Goal: Task Accomplishment & Management: Use online tool/utility

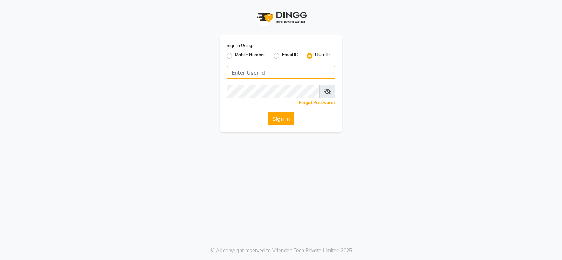
type input "prabhutasalon"
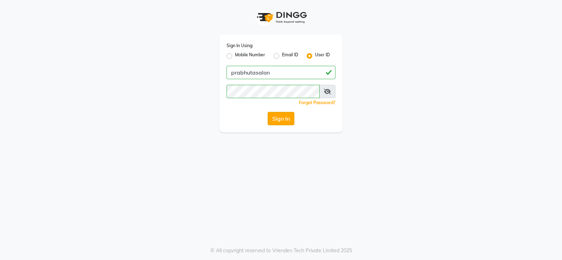
click at [286, 120] on button "Sign In" at bounding box center [281, 118] width 27 height 13
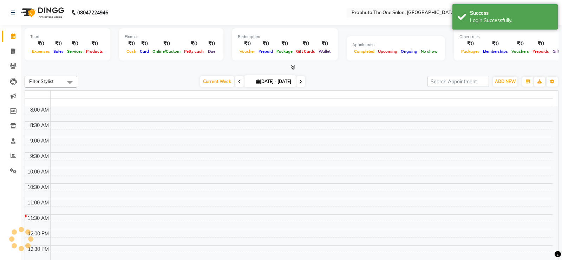
select select "en"
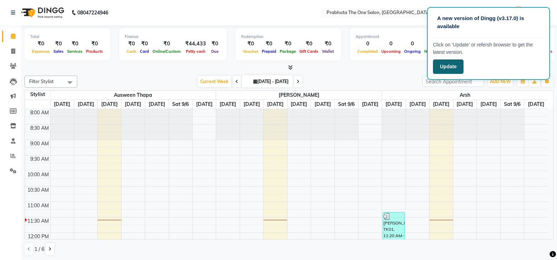
click at [441, 66] on button "Update" at bounding box center [448, 66] width 31 height 14
